Goal: Find contact information: Find contact information

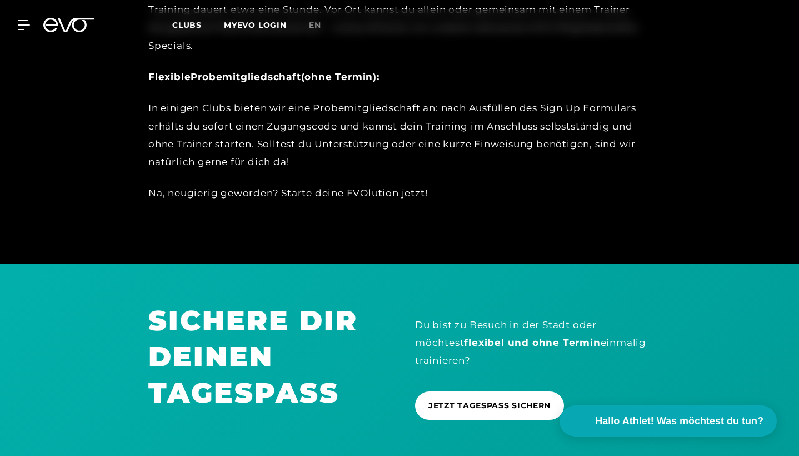
scroll to position [648, 0]
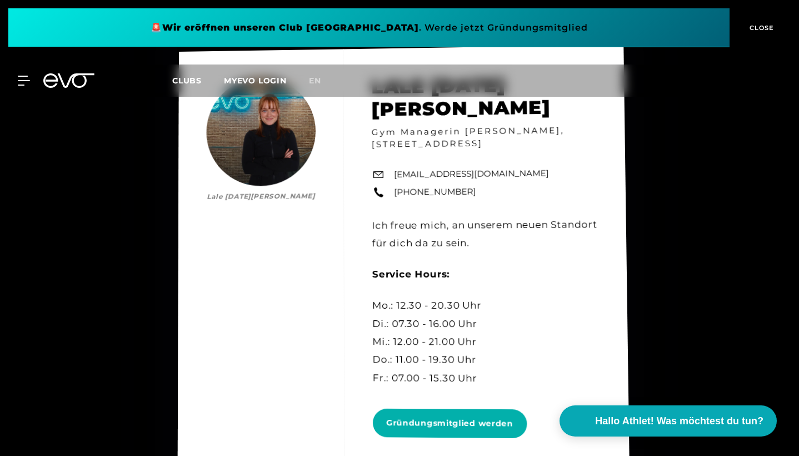
scroll to position [5037, 0]
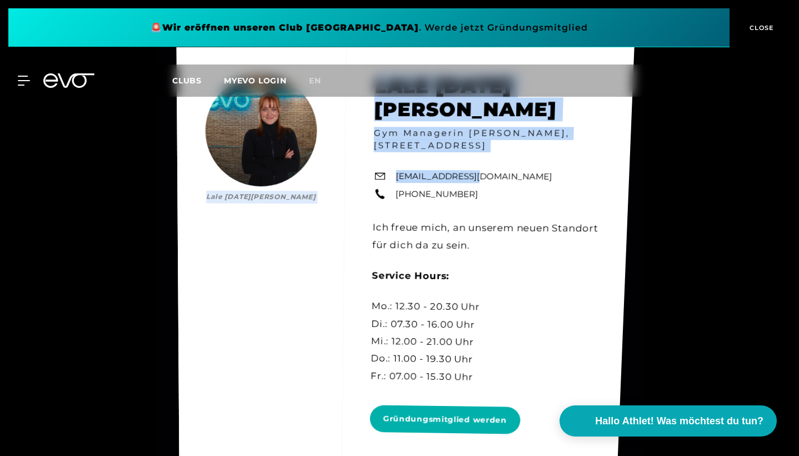
drag, startPoint x: 498, startPoint y: 162, endPoint x: 482, endPoint y: 165, distance: 16.4
click at [481, 165] on div "[PERSON_NAME][DATE] [DATE][PERSON_NAME] Gym Managerin [PERSON_NAME], [STREET_AD…" at bounding box center [406, 258] width 458 height 424
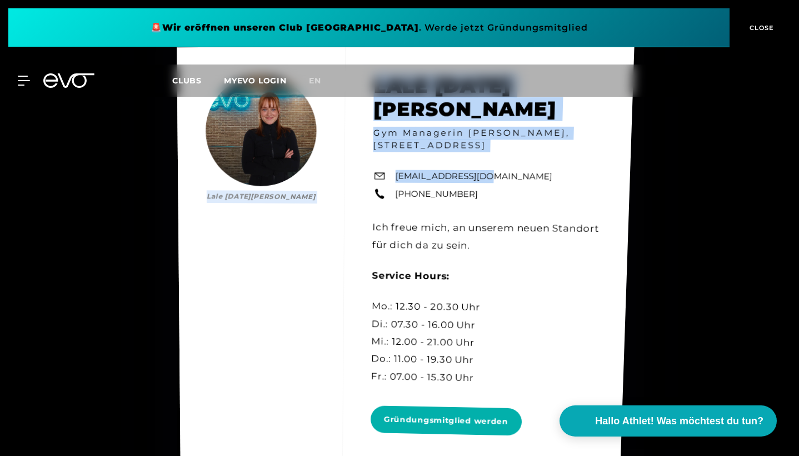
click at [482, 170] on link "[EMAIL_ADDRESS][DOMAIN_NAME]" at bounding box center [474, 176] width 157 height 13
click at [497, 170] on link "[EMAIL_ADDRESS][DOMAIN_NAME]" at bounding box center [473, 176] width 157 height 13
click at [481, 171] on div "[PERSON_NAME][DATE] [DATE][PERSON_NAME] Gym Managerin [PERSON_NAME], [STREET_AD…" at bounding box center [405, 259] width 457 height 428
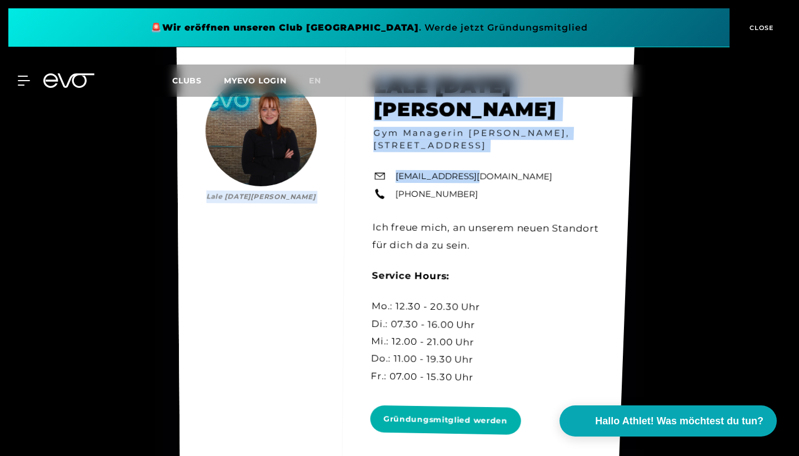
drag, startPoint x: 500, startPoint y: 160, endPoint x: 473, endPoint y: 159, distance: 27.2
click at [470, 159] on div "[PERSON_NAME][DATE] [DATE][PERSON_NAME] Gym Managerin [PERSON_NAME], [STREET_AD…" at bounding box center [406, 259] width 458 height 426
click at [473, 170] on link "[EMAIL_ADDRESS][DOMAIN_NAME]" at bounding box center [474, 176] width 157 height 13
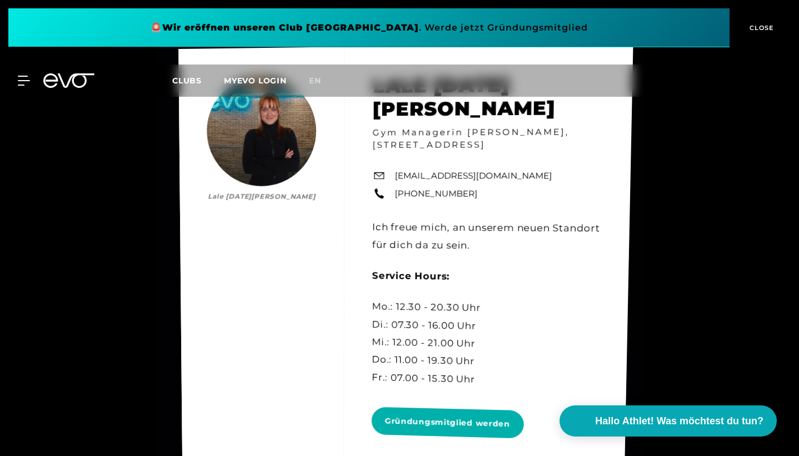
click at [558, 177] on div "[PERSON_NAME][DATE] [DATE][PERSON_NAME] Gym Managerin [PERSON_NAME], [STREET_AD…" at bounding box center [405, 260] width 455 height 434
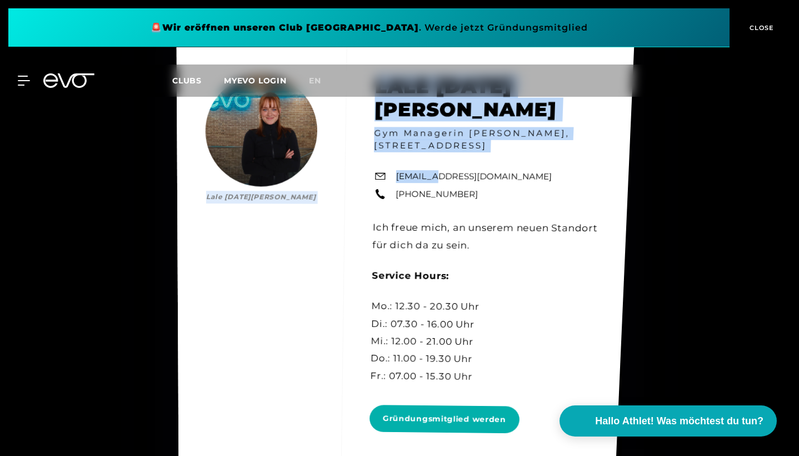
drag, startPoint x: 396, startPoint y: 160, endPoint x: 434, endPoint y: 161, distance: 37.3
click at [435, 161] on div "[PERSON_NAME][DATE] [DATE][PERSON_NAME] Gym Managerin [PERSON_NAME], [STREET_AD…" at bounding box center [406, 257] width 458 height 422
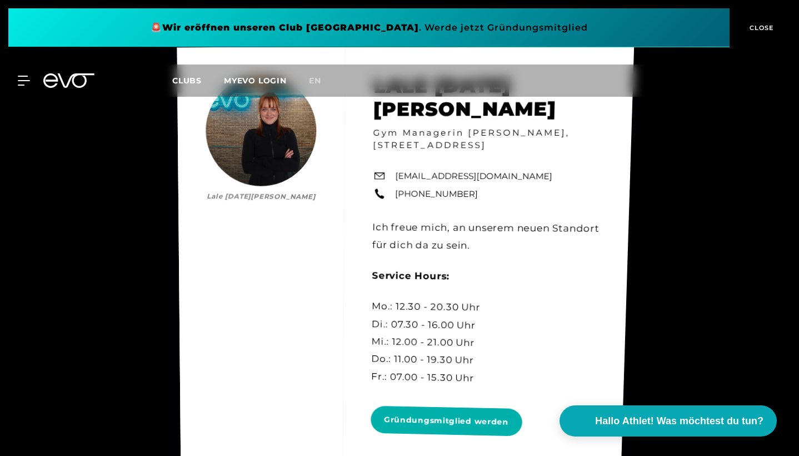
click at [486, 173] on div "[PERSON_NAME][DATE] [DATE][PERSON_NAME] Gym Managerin [PERSON_NAME], [STREET_AD…" at bounding box center [405, 258] width 457 height 429
drag, startPoint x: 499, startPoint y: 161, endPoint x: 506, endPoint y: 164, distance: 7.7
click at [506, 164] on div "[PERSON_NAME][DATE] [DATE][PERSON_NAME] Gym Managerin [PERSON_NAME], [STREET_AD…" at bounding box center [405, 259] width 457 height 430
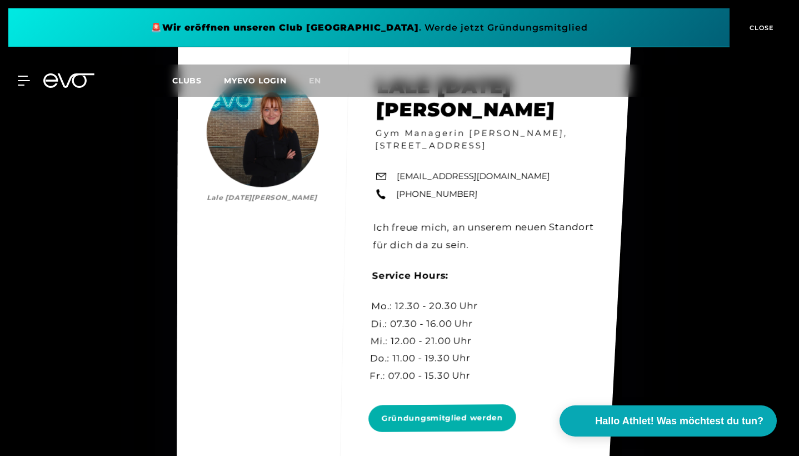
click at [379, 162] on div "[PERSON_NAME][DATE] [DATE][PERSON_NAME] Gym Managerin [PERSON_NAME], [STREET_AD…" at bounding box center [404, 256] width 454 height 421
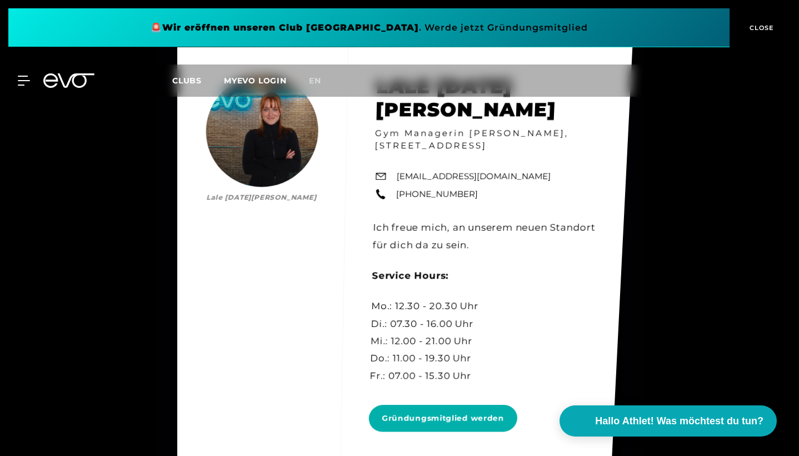
click at [401, 170] on link "[EMAIL_ADDRESS][DOMAIN_NAME]" at bounding box center [473, 176] width 155 height 13
